Goal: Task Accomplishment & Management: Manage account settings

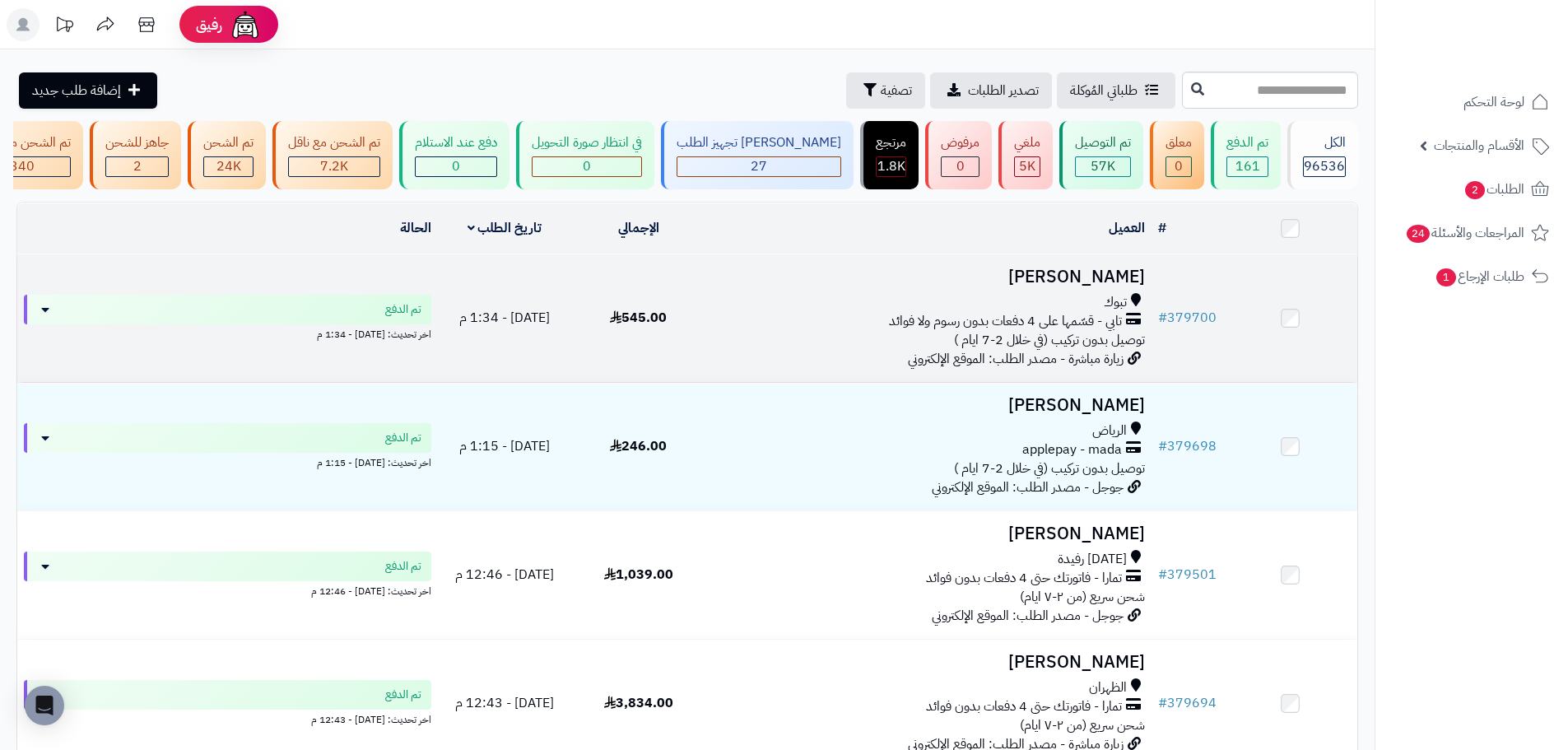
click at [1006, 369] on span "زيارة مباشرة - مصدر الطلب: الموقع الإلكتروني" at bounding box center [1016, 360] width 216 height 20
click at [646, 309] on td "545.00" at bounding box center [638, 319] width 134 height 128
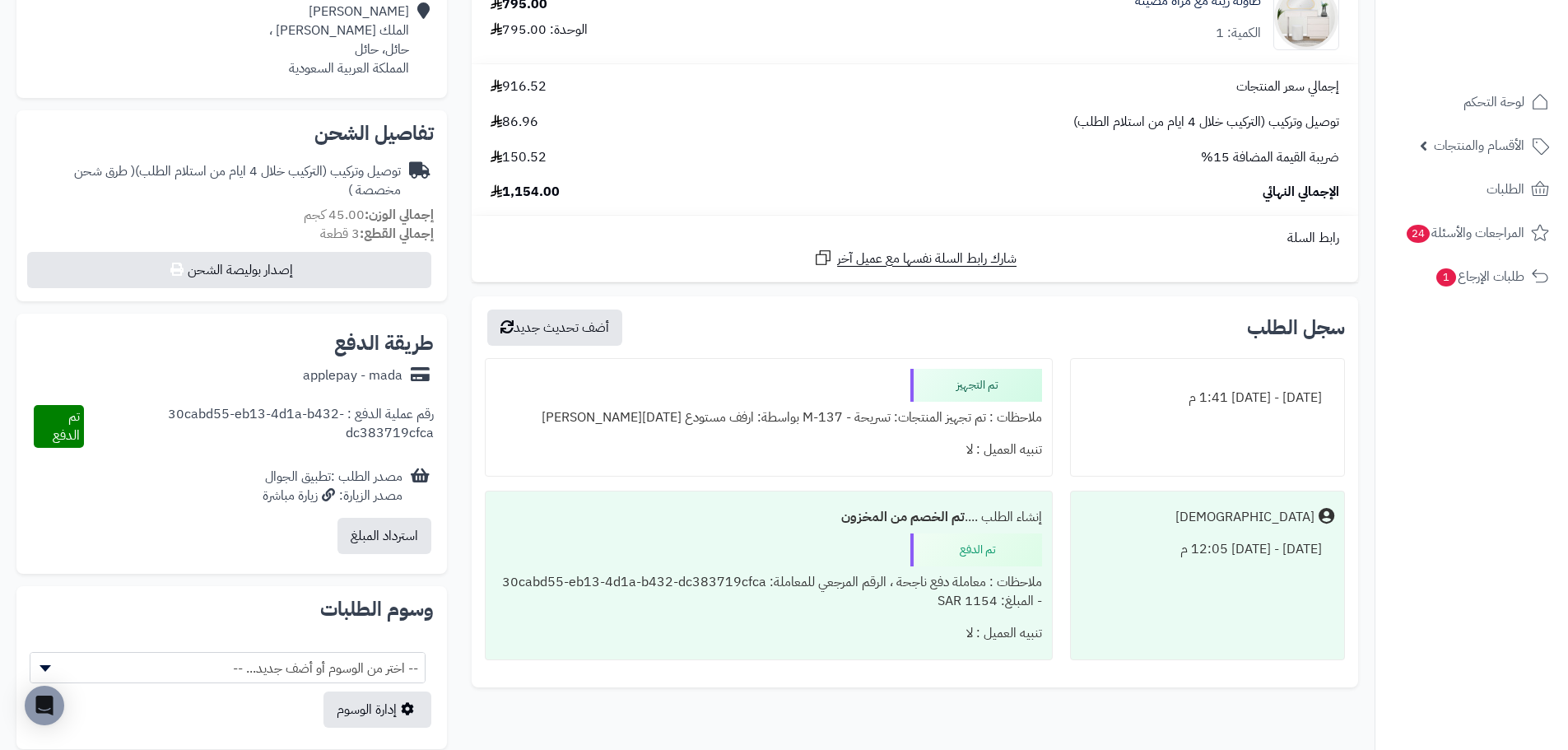
scroll to position [411, 0]
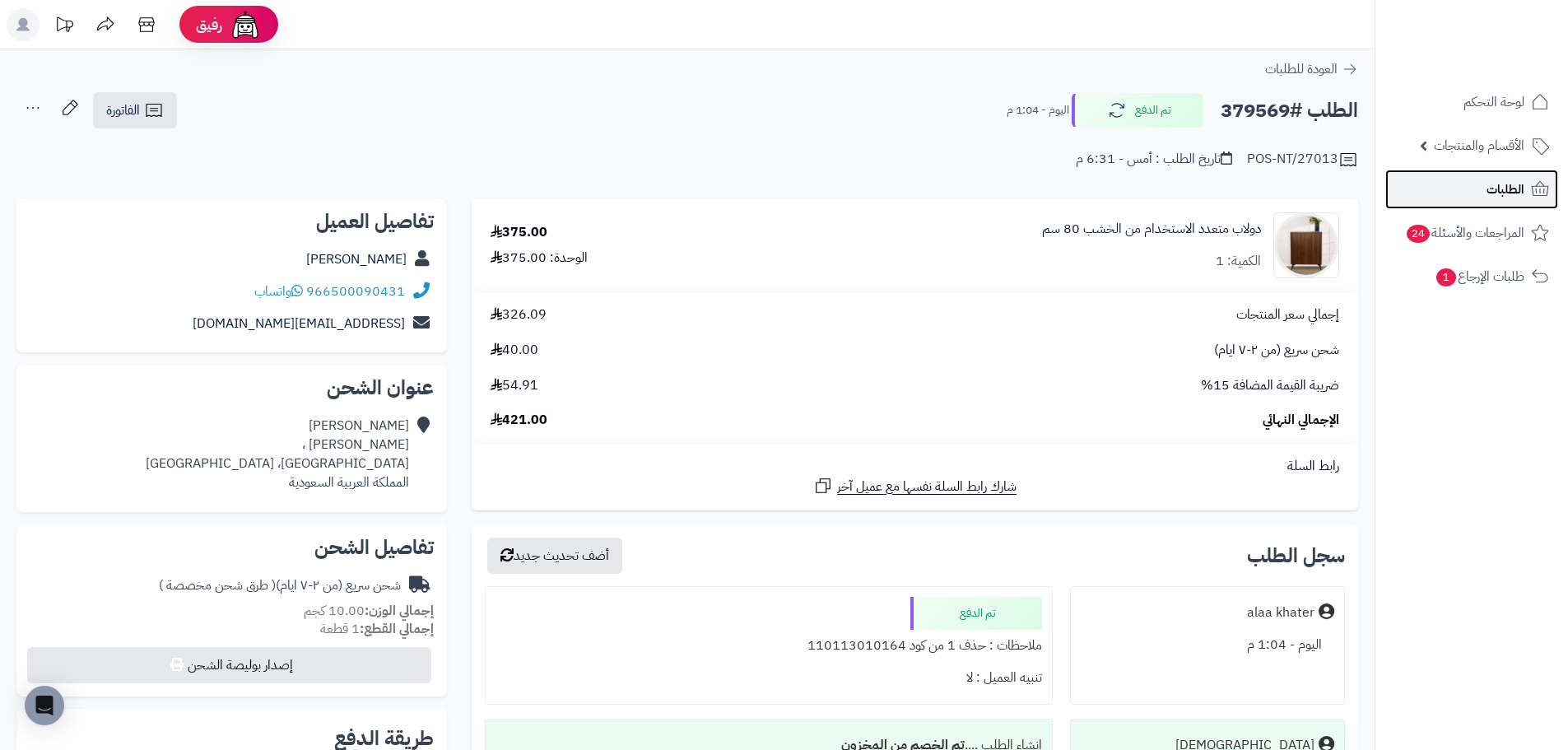
click at [1513, 187] on span "الطلبات" at bounding box center [1506, 189] width 38 height 23
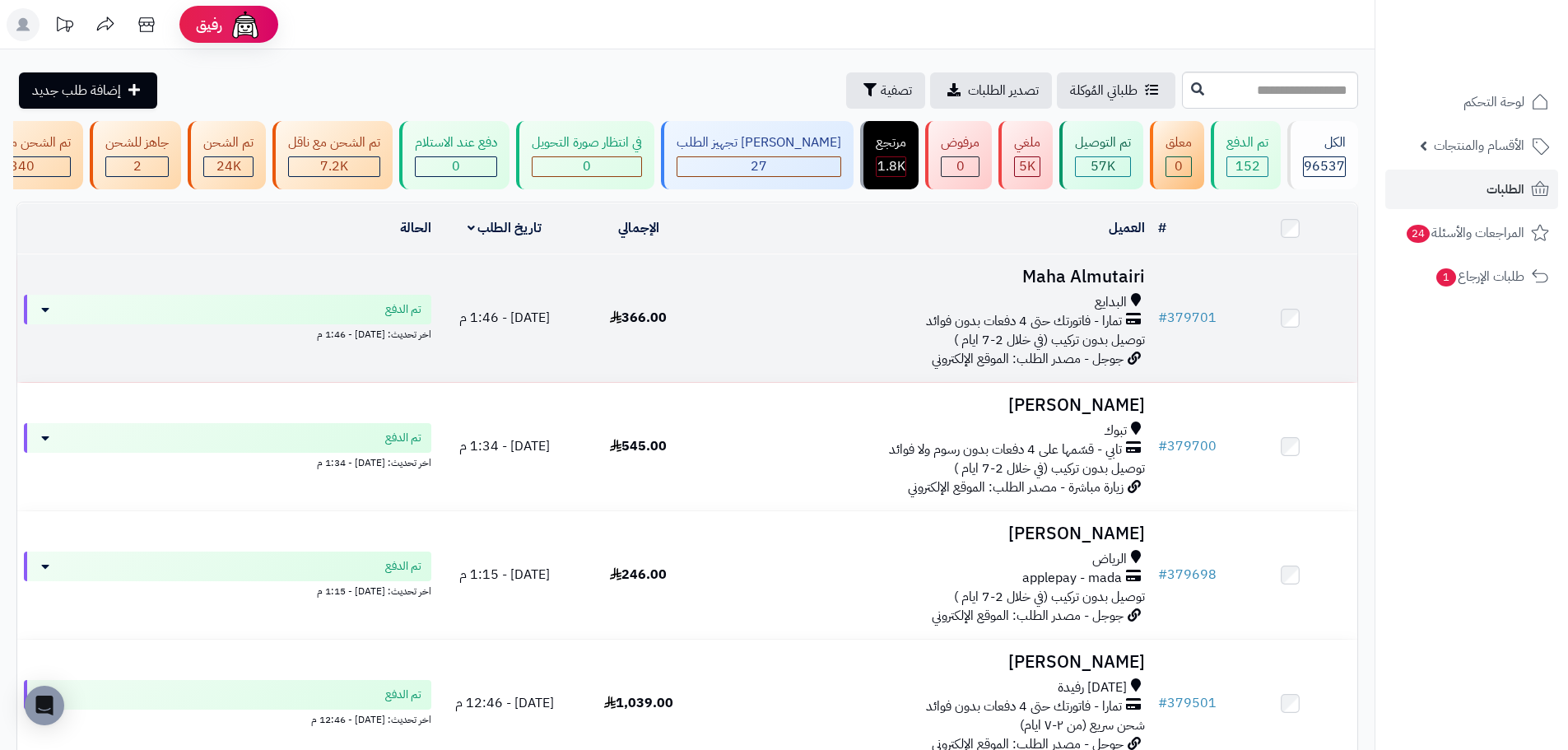
click at [740, 312] on div "البدايع" at bounding box center [929, 302] width 433 height 19
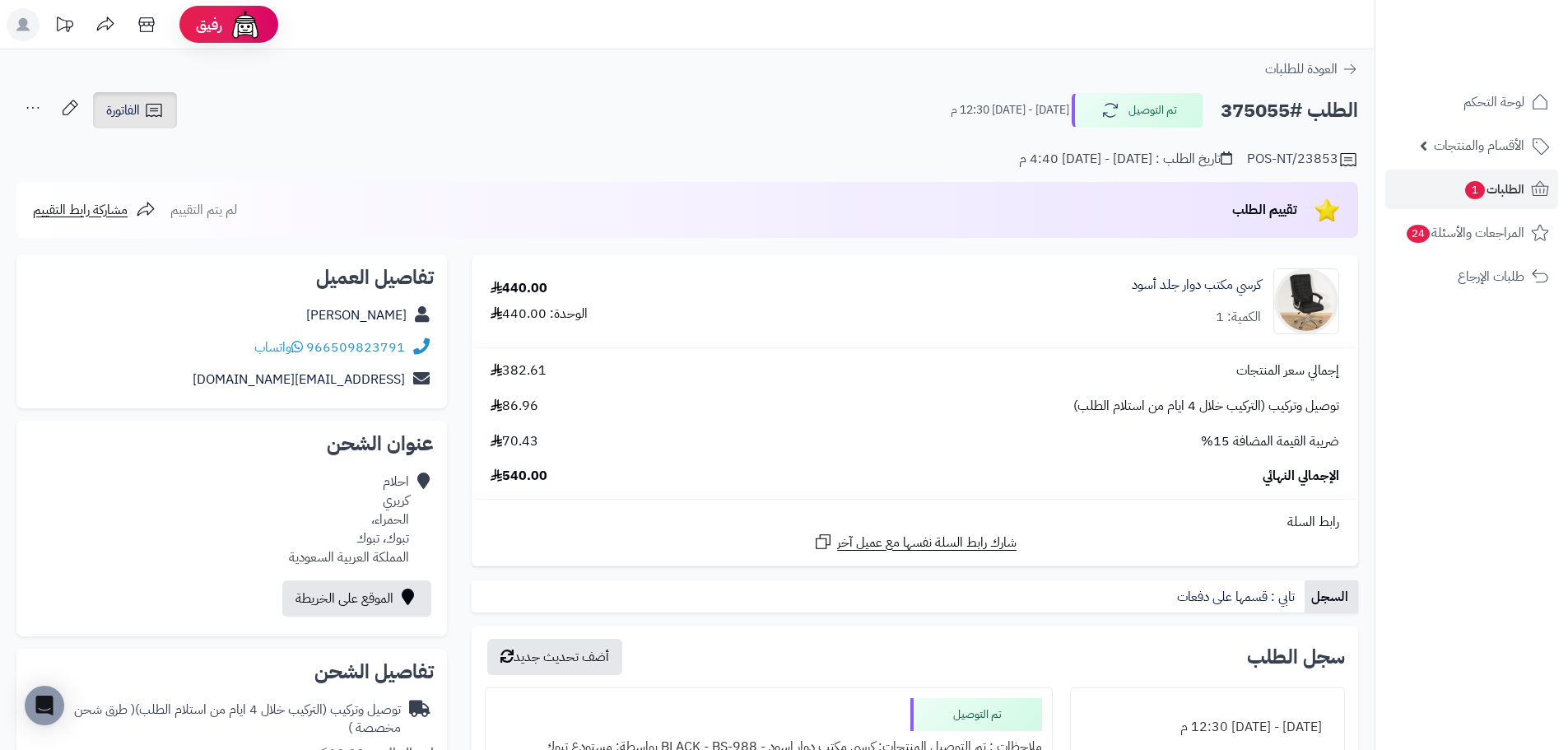
click at [113, 106] on span "الفاتورة" at bounding box center [123, 111] width 34 height 20
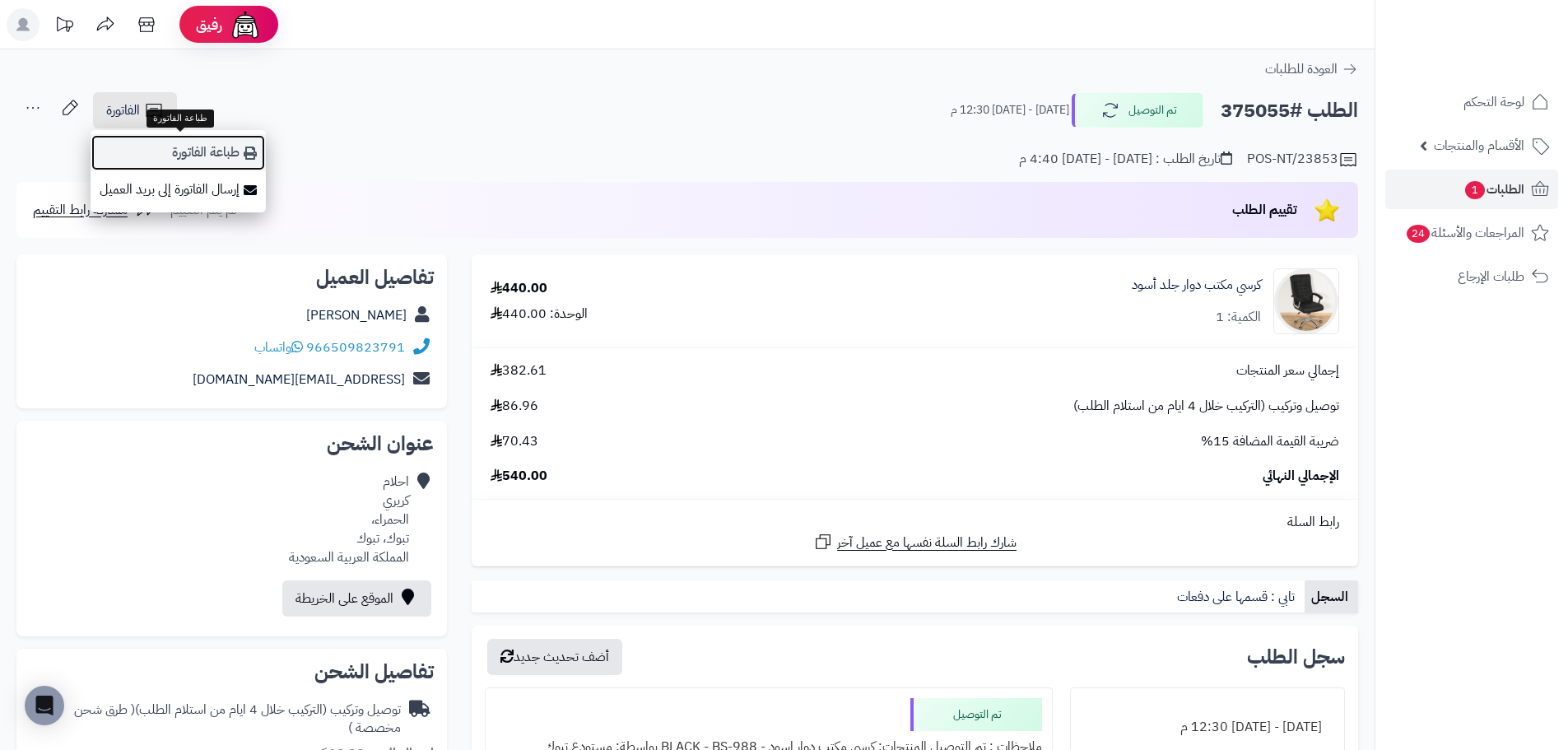
click at [205, 155] on link "طباعة الفاتورة" at bounding box center [179, 152] width 176 height 37
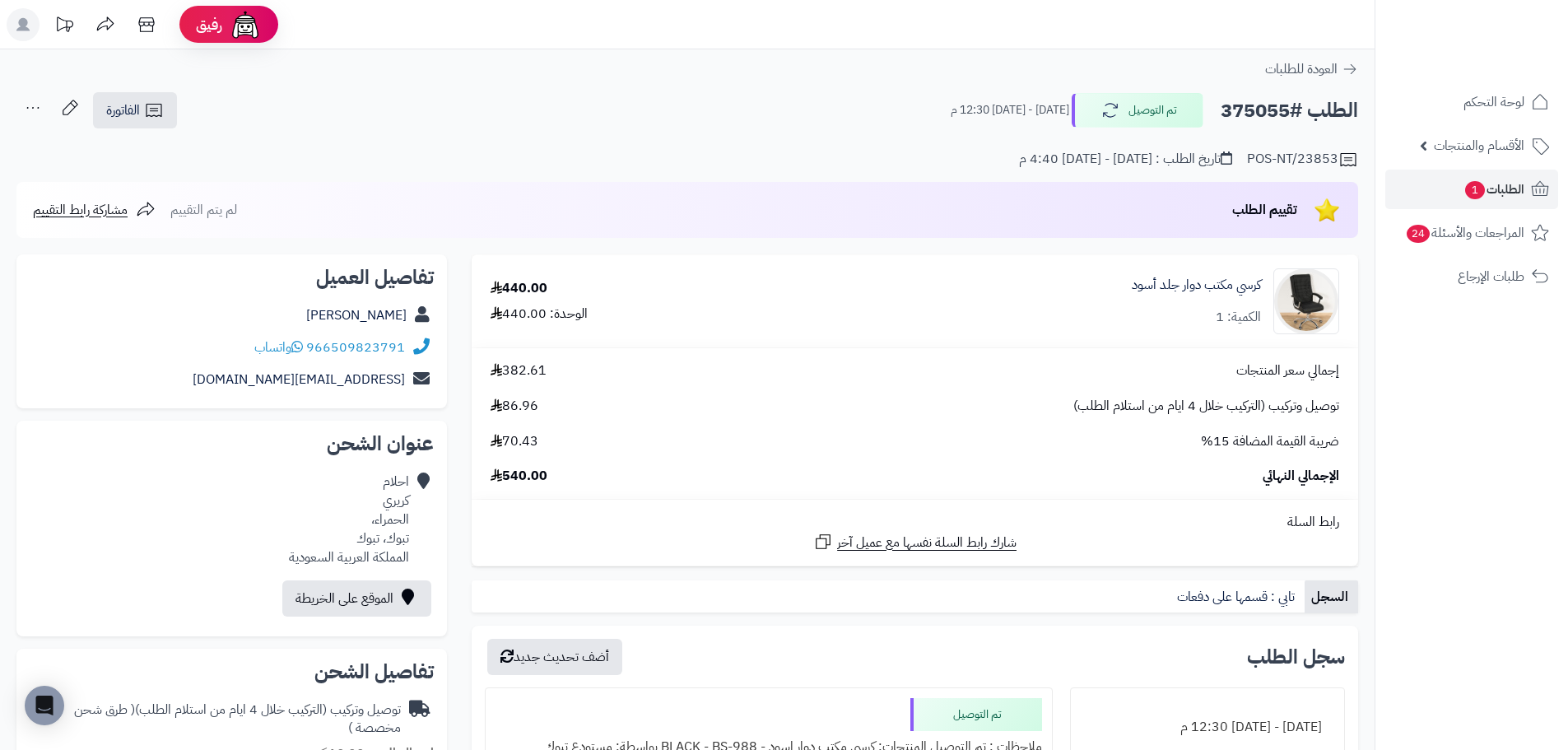
click at [1254, 112] on h2 "الطلب #375055" at bounding box center [1290, 111] width 138 height 34
click at [1249, 111] on h2 "الطلب #375055" at bounding box center [1290, 111] width 138 height 34
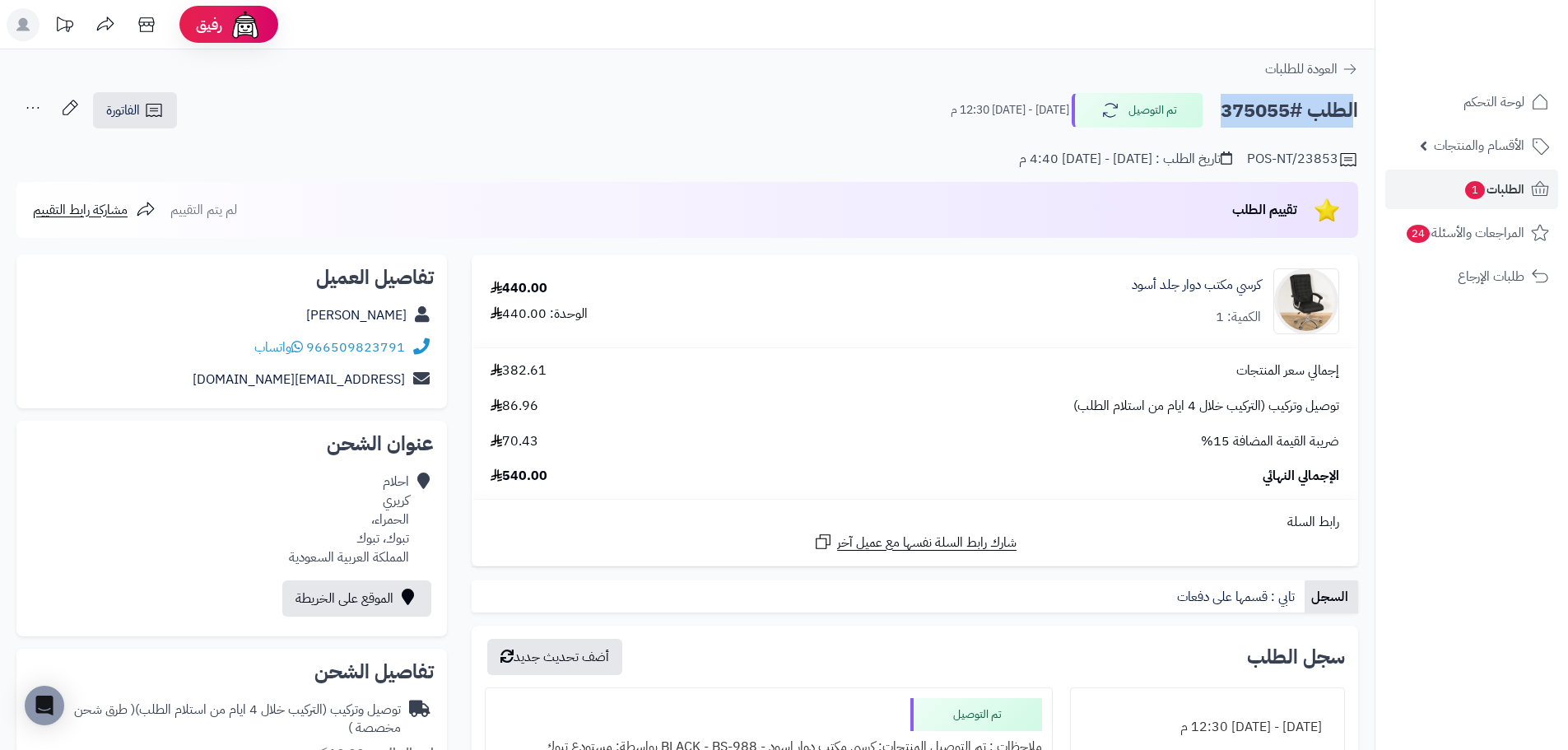
click at [1249, 111] on h2 "الطلب #375055" at bounding box center [1290, 111] width 138 height 34
